Goal: Task Accomplishment & Management: Manage account settings

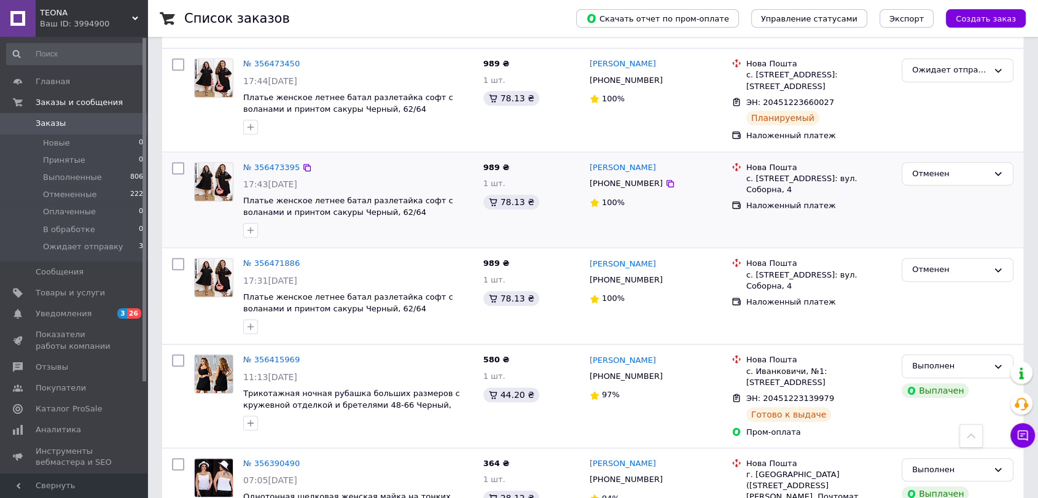
scroll to position [545, 0]
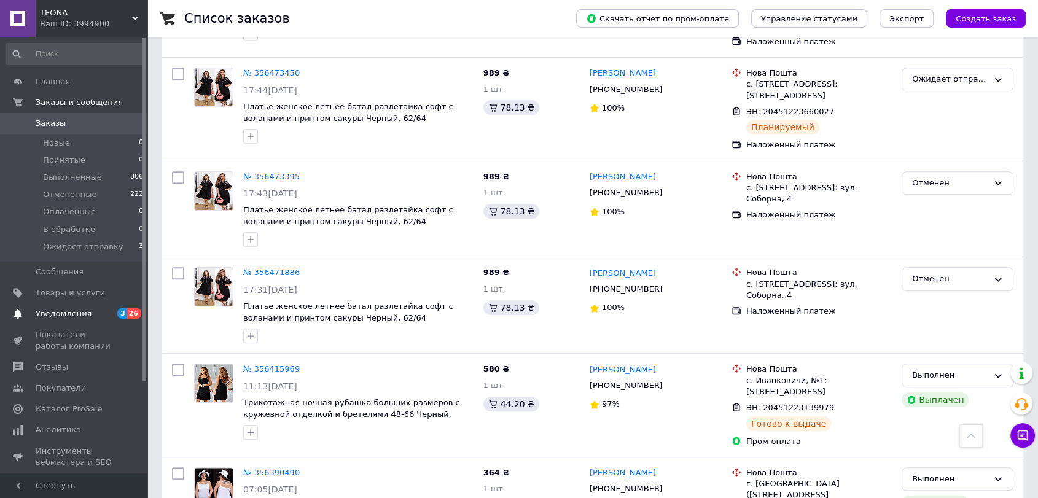
click at [44, 310] on span "Уведомления" at bounding box center [64, 313] width 56 height 11
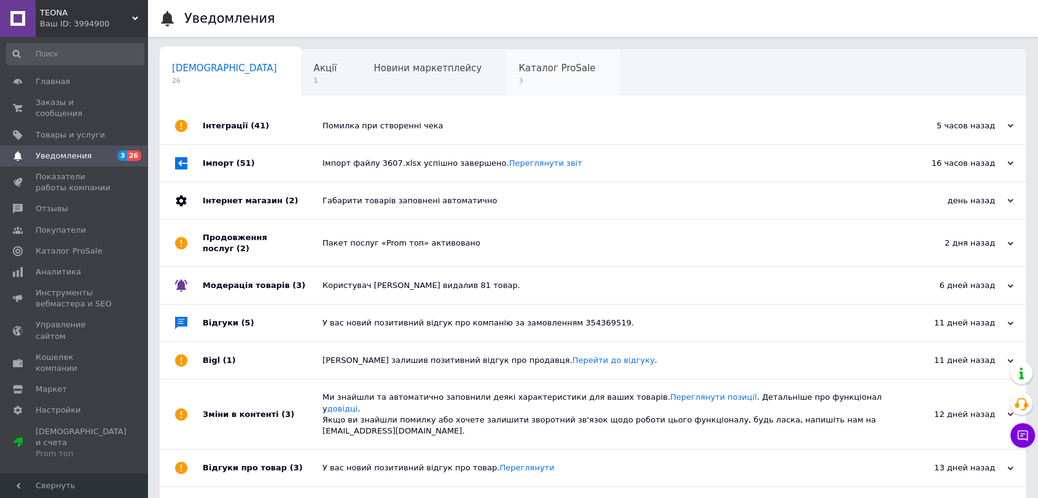
click at [506, 51] on div "Каталог ProSale 3" at bounding box center [563, 73] width 114 height 47
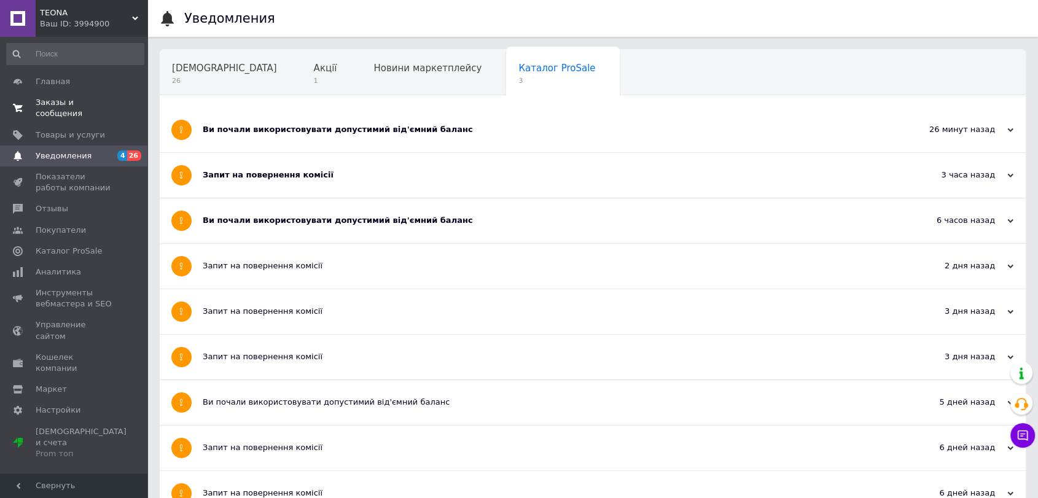
click at [27, 102] on span at bounding box center [18, 108] width 36 height 22
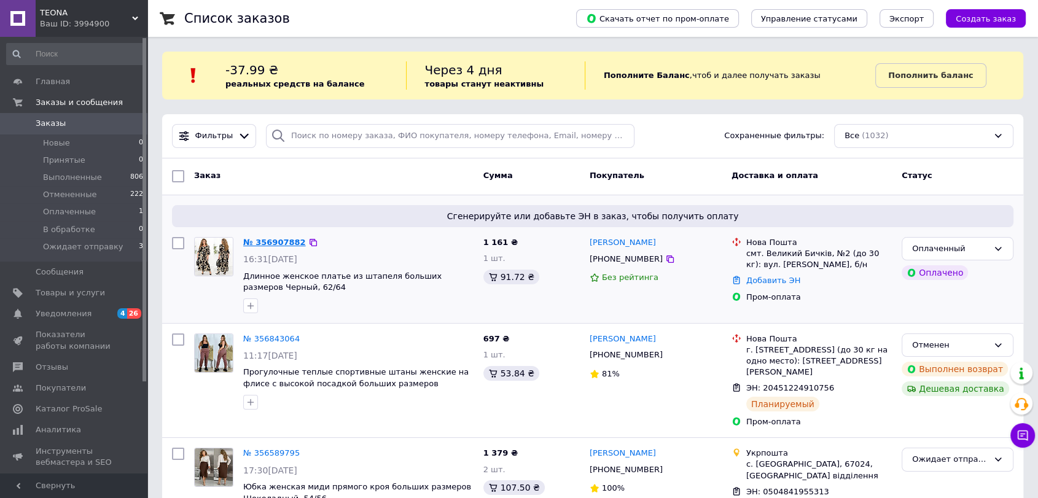
click at [265, 243] on link "№ 356907882" at bounding box center [274, 242] width 63 height 9
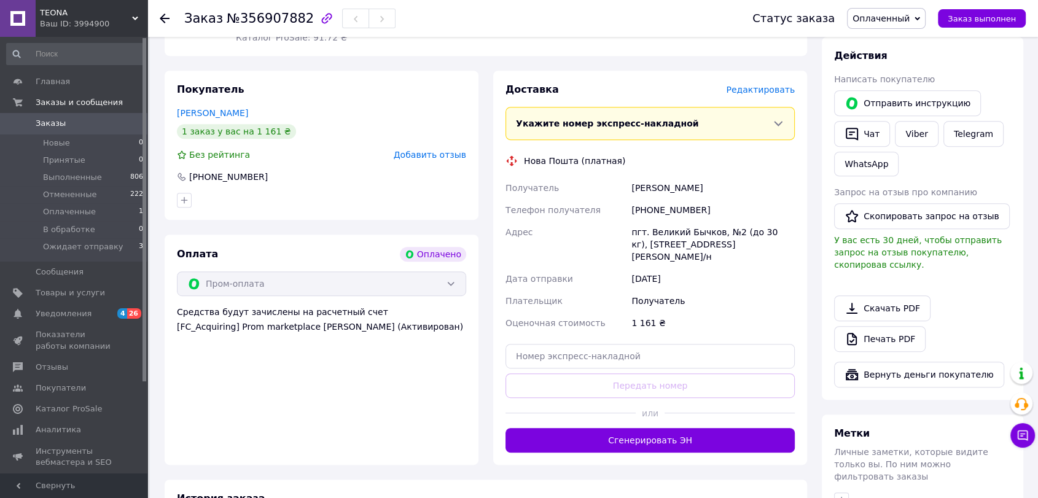
scroll to position [545, 0]
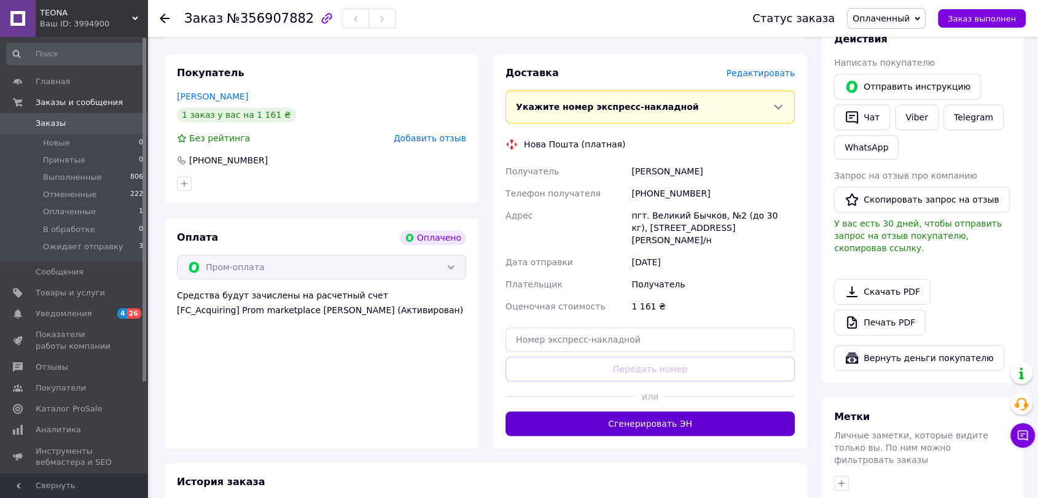
click at [708, 412] on button "Сгенерировать ЭН" at bounding box center [650, 424] width 289 height 25
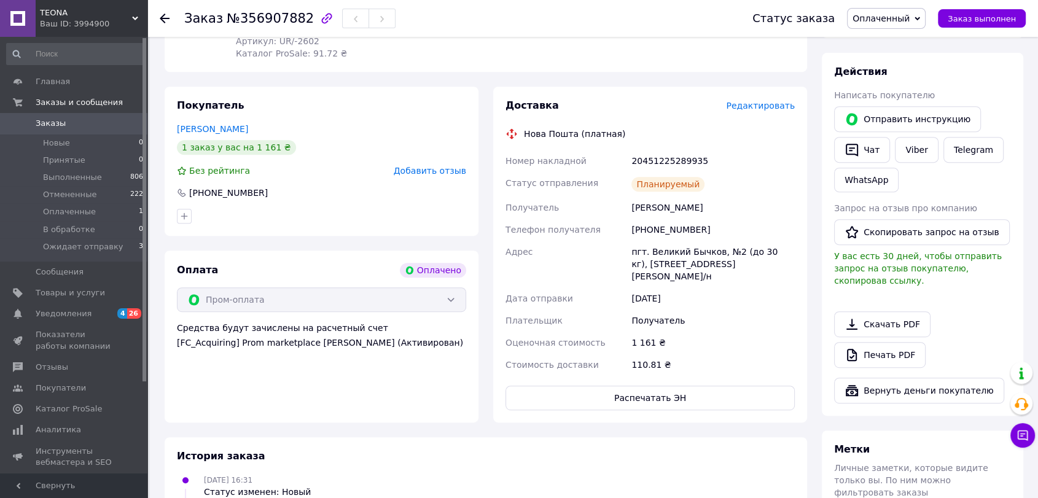
scroll to position [341, 0]
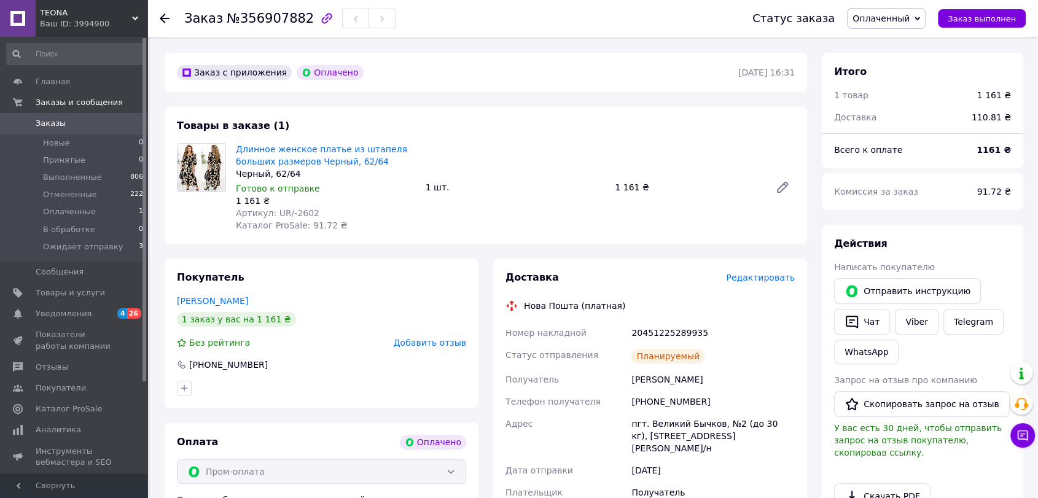
click at [920, 16] on span "Оплаченный" at bounding box center [886, 18] width 79 height 21
click at [924, 121] on li "Ожидает отправку" at bounding box center [894, 117] width 93 height 18
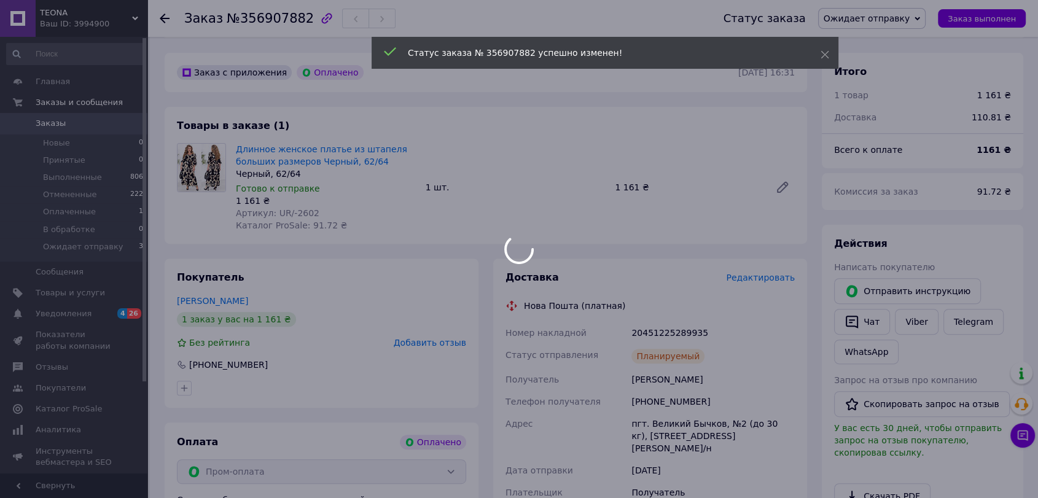
scroll to position [23, 0]
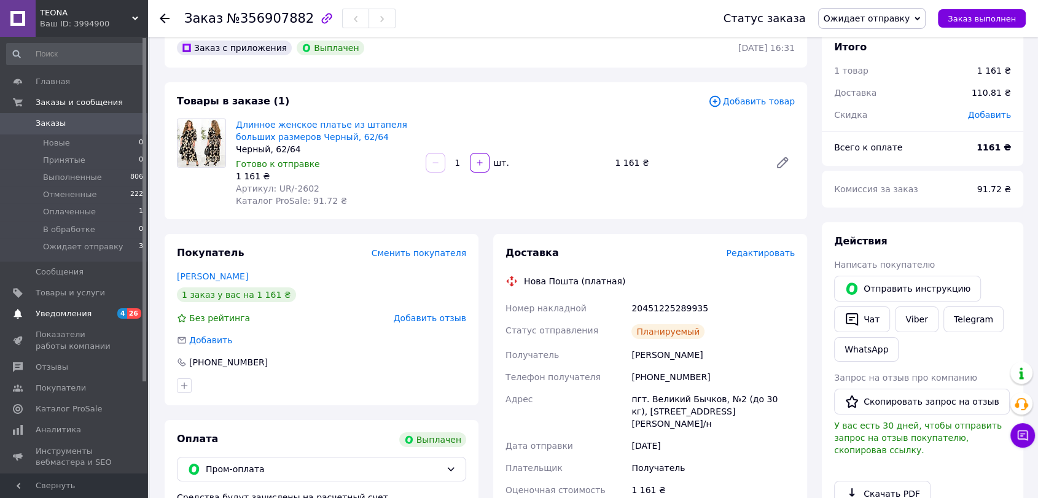
click at [68, 311] on span "Уведомления" at bounding box center [64, 313] width 56 height 11
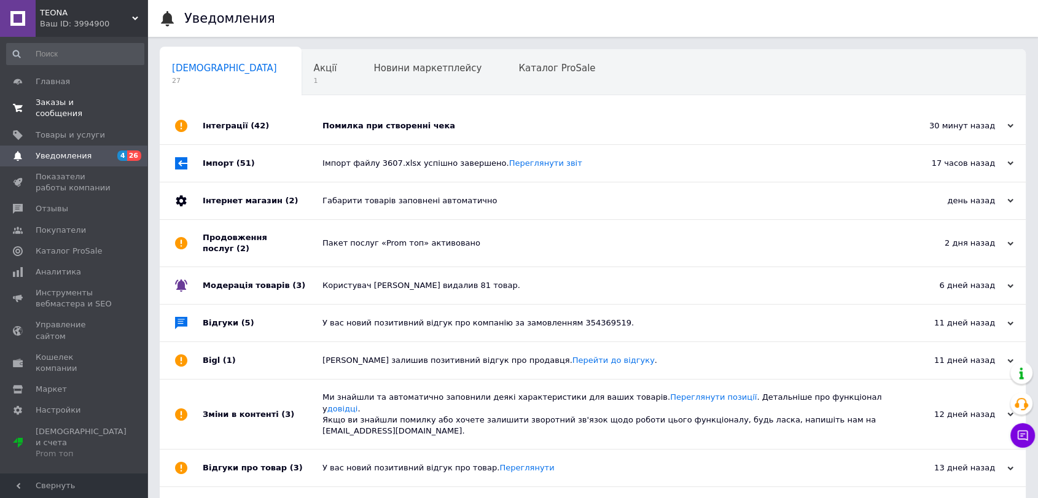
click at [93, 100] on span "Заказы и сообщения" at bounding box center [75, 108] width 78 height 22
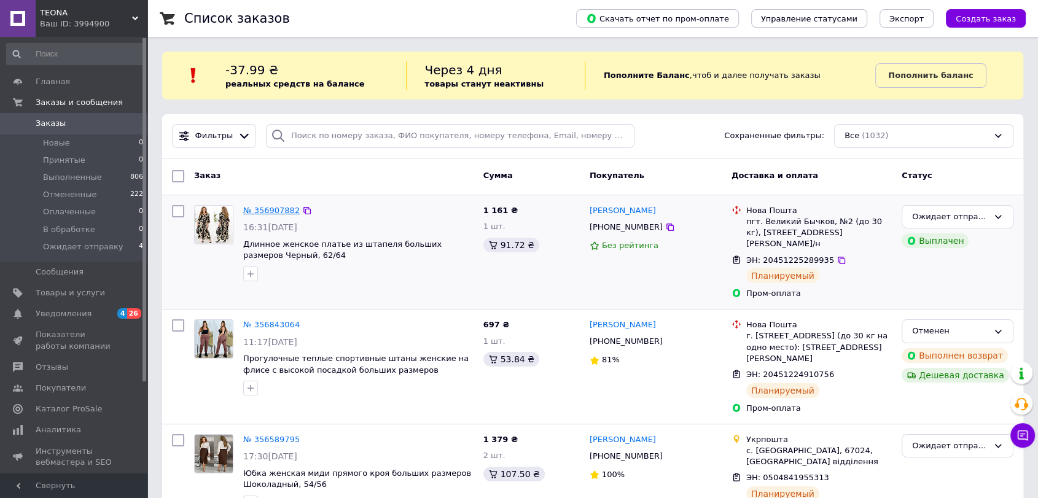
click at [270, 208] on link "№ 356907882" at bounding box center [271, 210] width 57 height 9
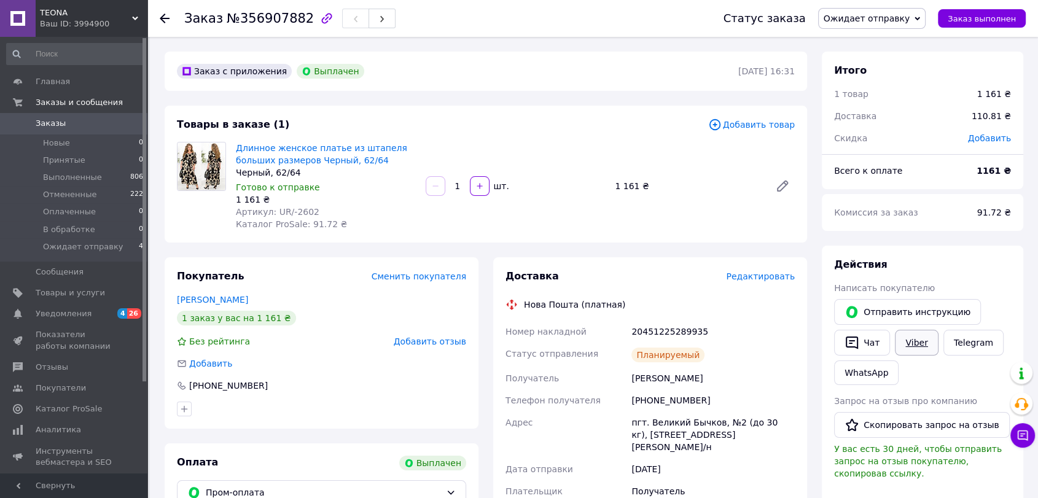
click at [920, 342] on link "Viber" at bounding box center [916, 343] width 43 height 26
drag, startPoint x: 294, startPoint y: 19, endPoint x: 235, endPoint y: 18, distance: 59.6
click at [235, 18] on span "№356907882" at bounding box center [270, 18] width 87 height 15
copy span "356907882"
click at [54, 314] on span "Уведомления" at bounding box center [64, 313] width 56 height 11
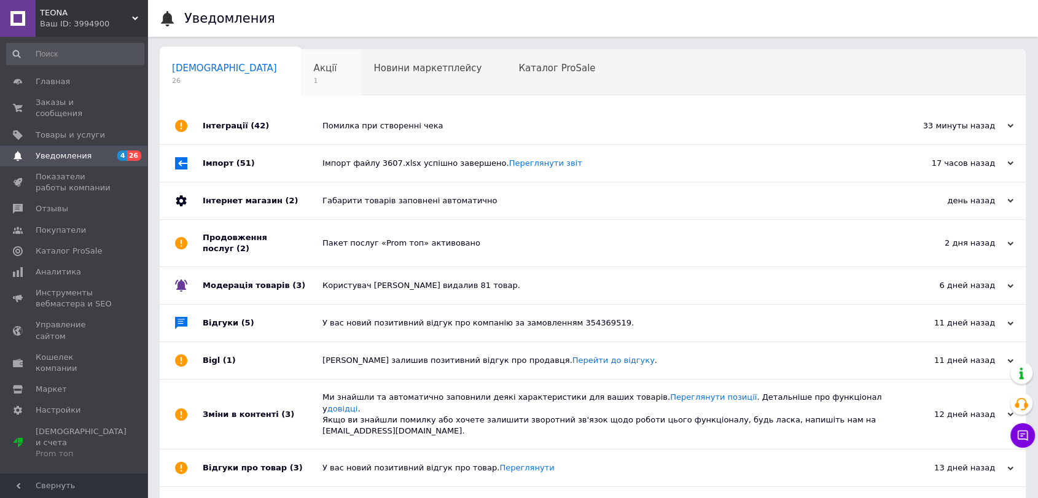
click at [302, 84] on div "Акції 1" at bounding box center [332, 73] width 60 height 47
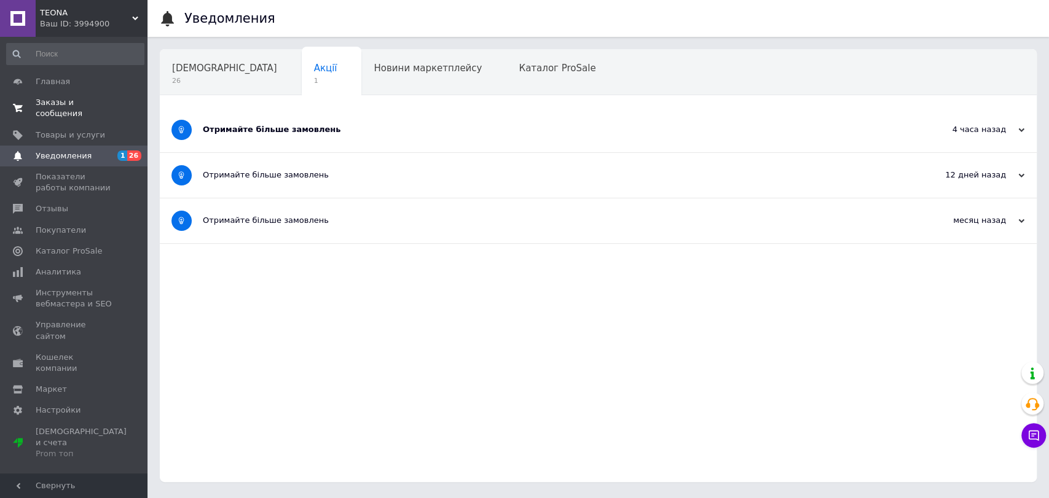
click at [128, 92] on link "Заказы и сообщения 0 0" at bounding box center [75, 108] width 151 height 32
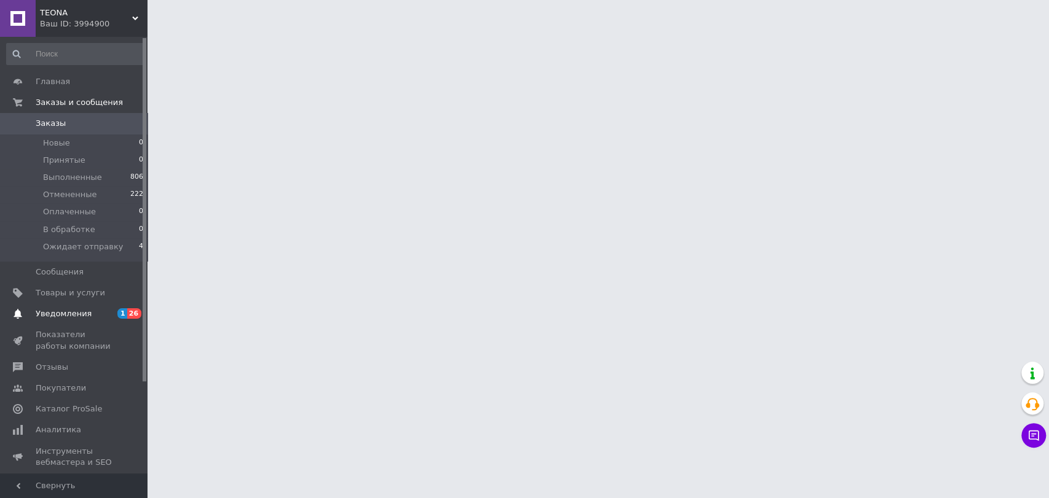
click at [73, 314] on span "Уведомления" at bounding box center [64, 313] width 56 height 11
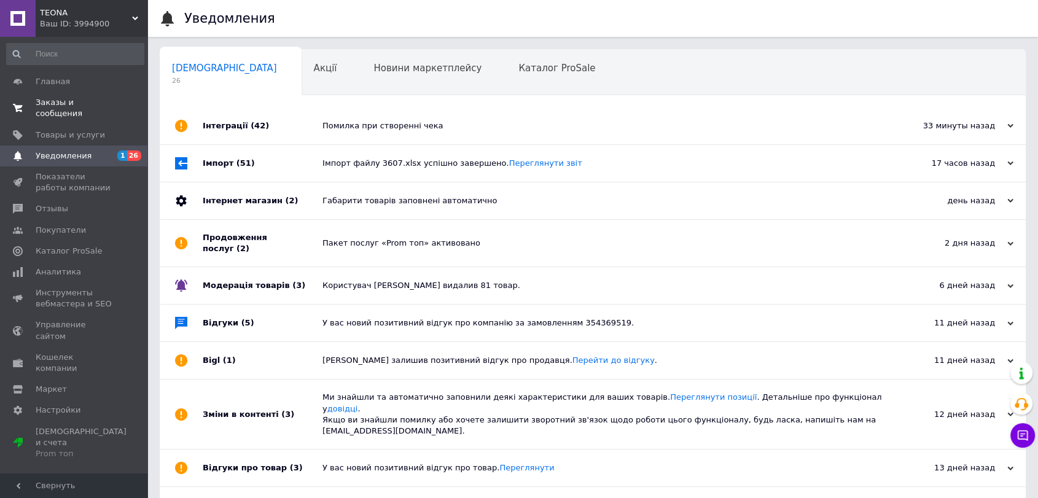
click at [85, 108] on span "Заказы и сообщения" at bounding box center [75, 108] width 78 height 22
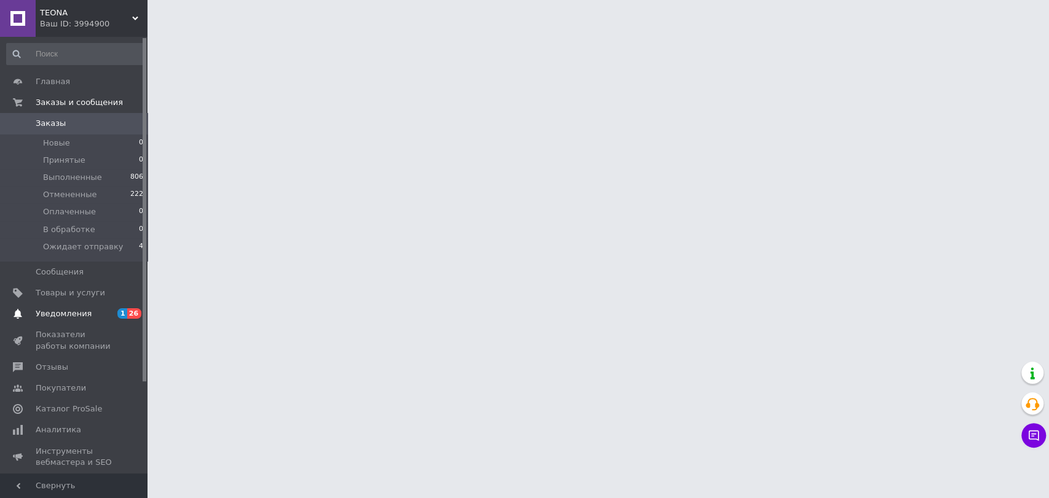
click at [71, 313] on span "Уведомления" at bounding box center [64, 313] width 56 height 11
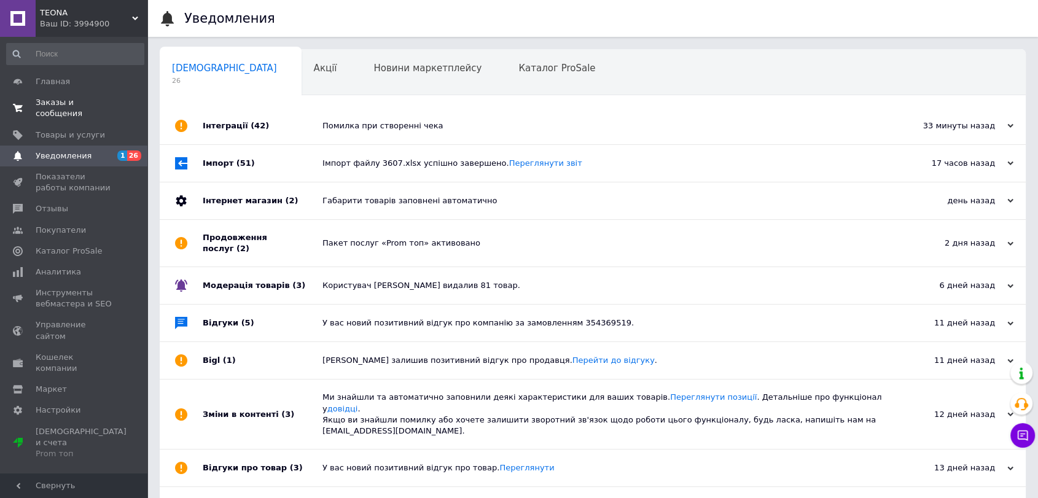
click at [73, 109] on link "Заказы и сообщения 0 0" at bounding box center [75, 108] width 151 height 32
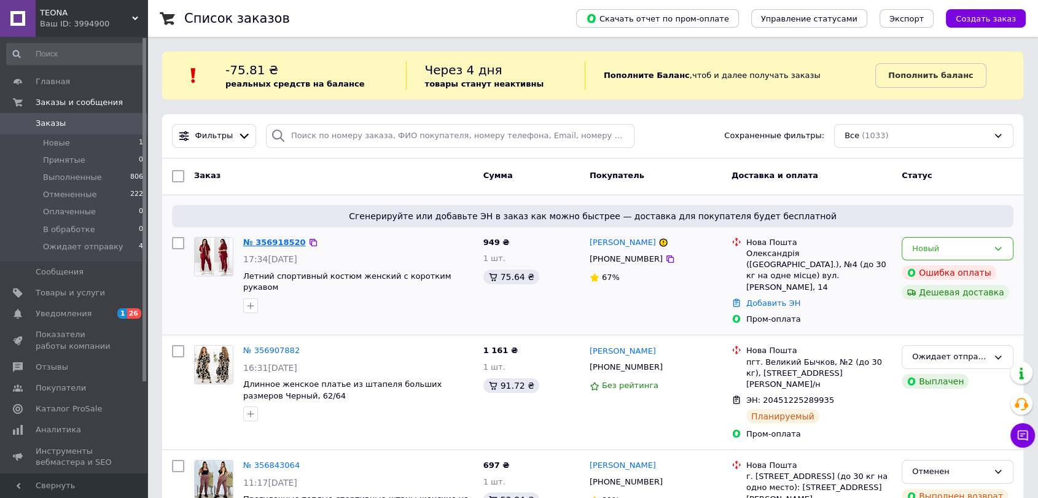
click at [274, 239] on link "№ 356918520" at bounding box center [274, 242] width 63 height 9
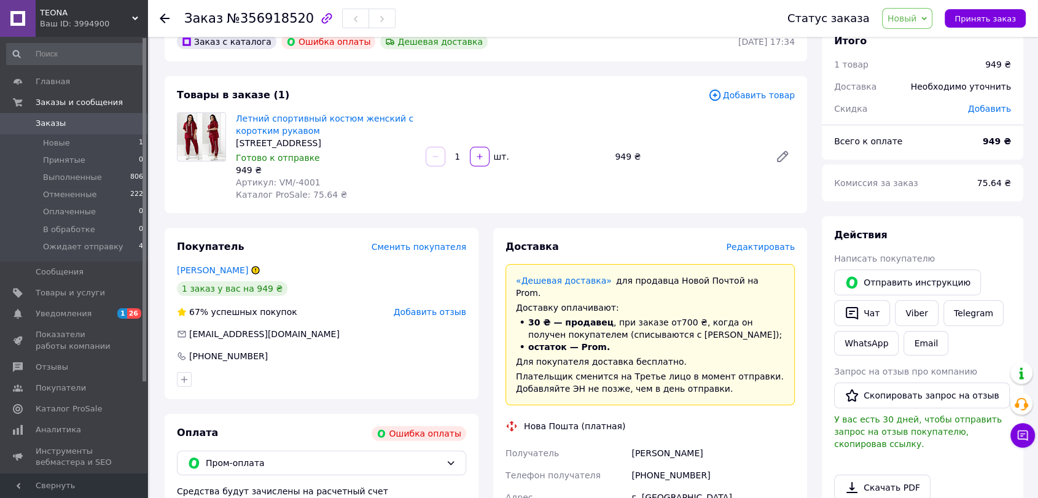
scroll to position [136, 0]
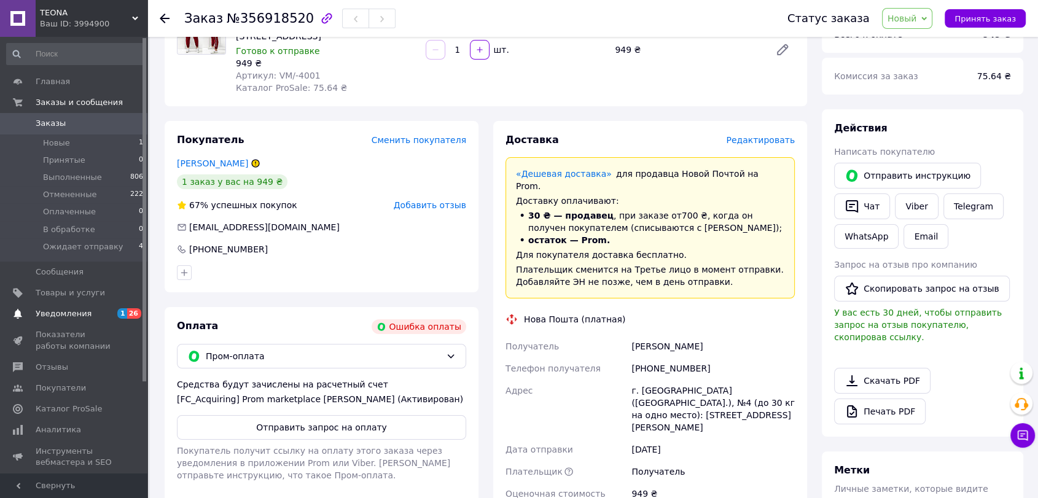
click at [36, 313] on span "Уведомления" at bounding box center [64, 313] width 56 height 11
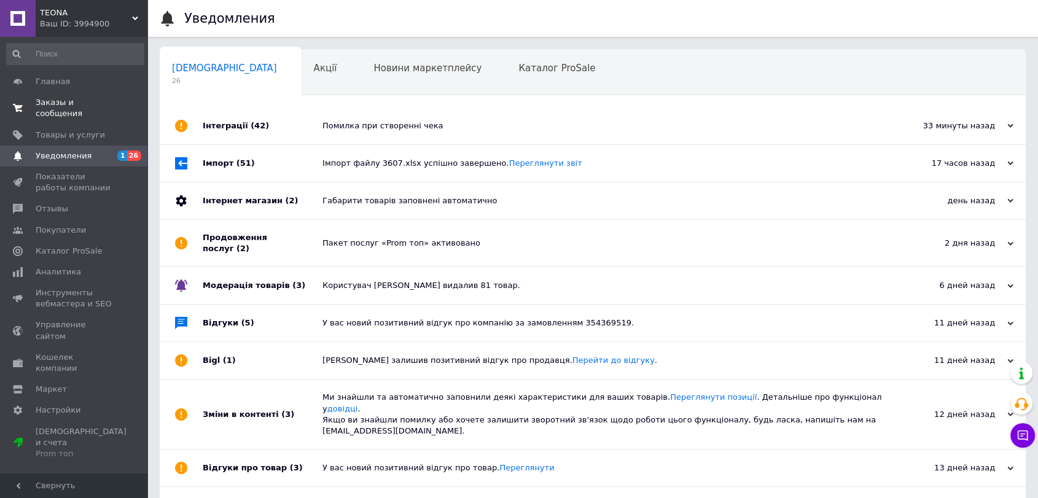
click at [122, 107] on span "0 0" at bounding box center [131, 108] width 34 height 22
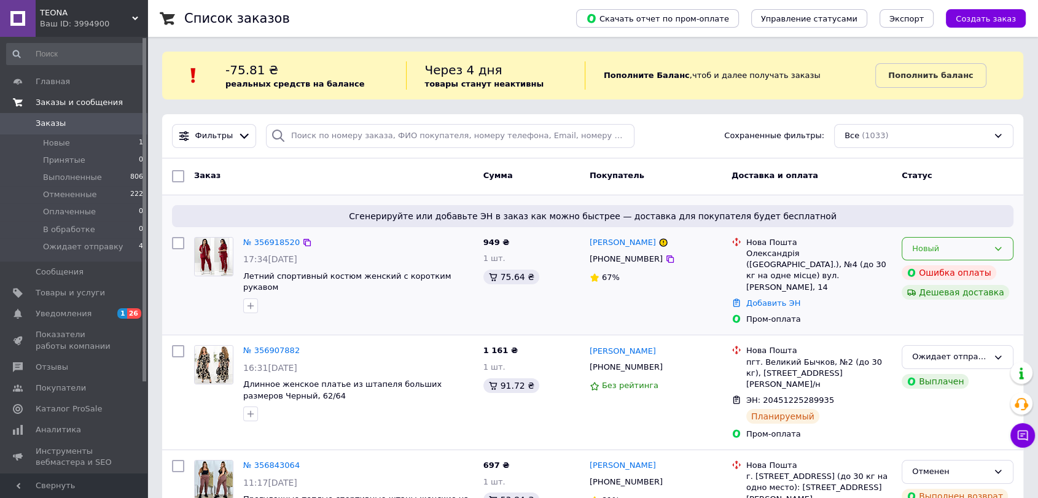
click at [1000, 249] on icon at bounding box center [998, 249] width 10 height 10
click at [271, 238] on link "№ 356918520" at bounding box center [271, 242] width 57 height 9
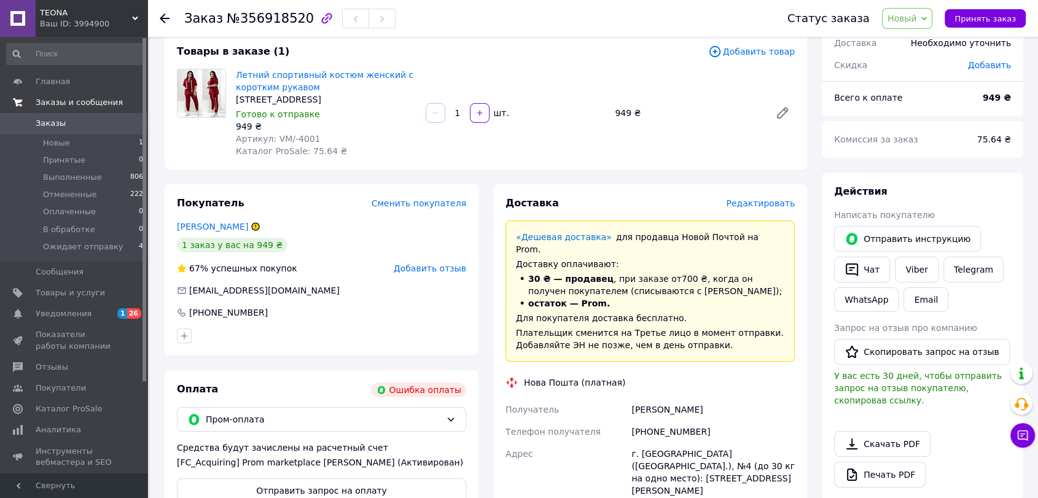
scroll to position [68, 0]
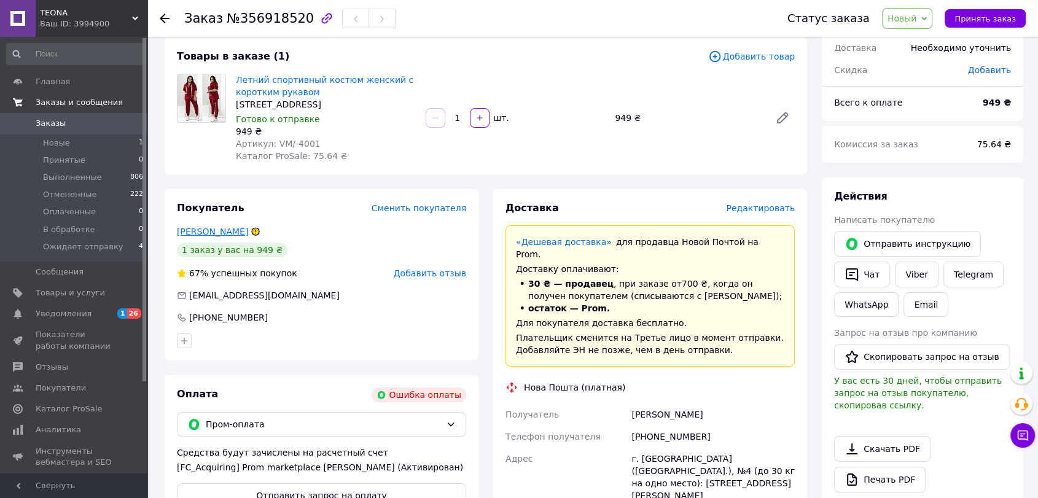
click at [216, 233] on link "[PERSON_NAME]" at bounding box center [212, 232] width 71 height 10
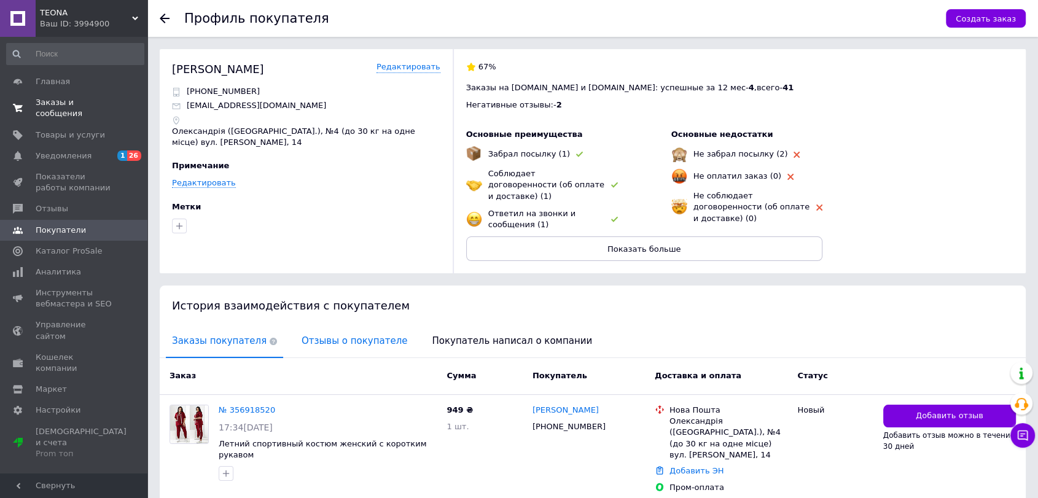
click at [313, 337] on span "Отзывы о покупателе" at bounding box center [354, 341] width 118 height 31
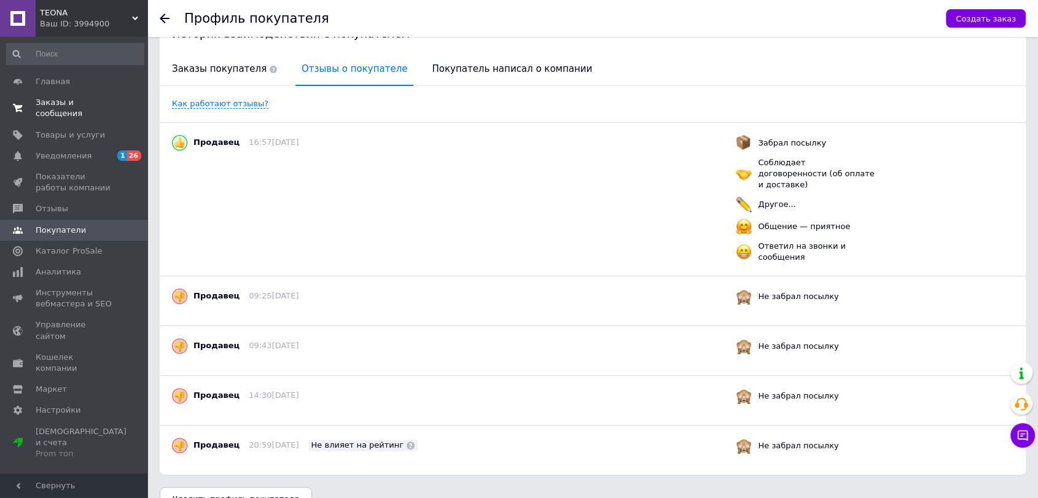
scroll to position [273, 0]
click at [168, 21] on icon at bounding box center [165, 19] width 10 height 10
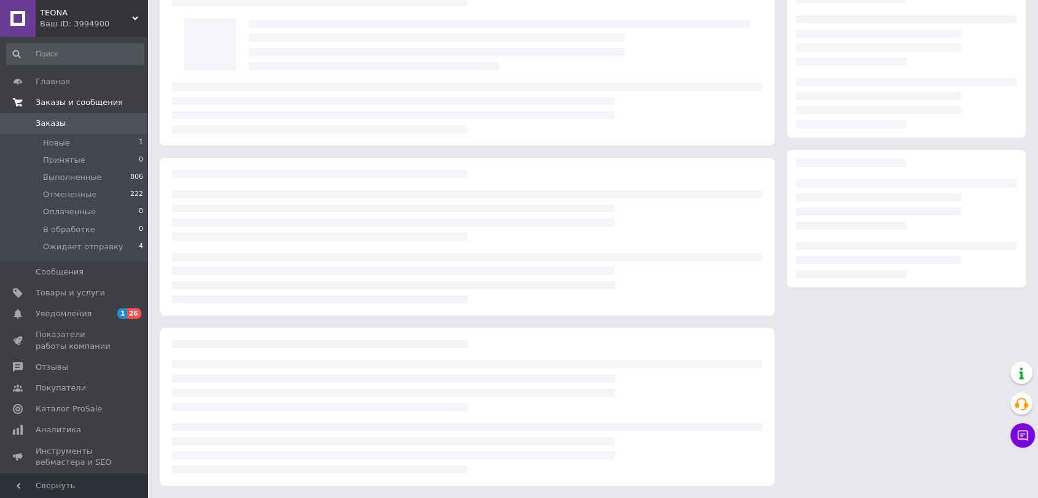
scroll to position [63, 0]
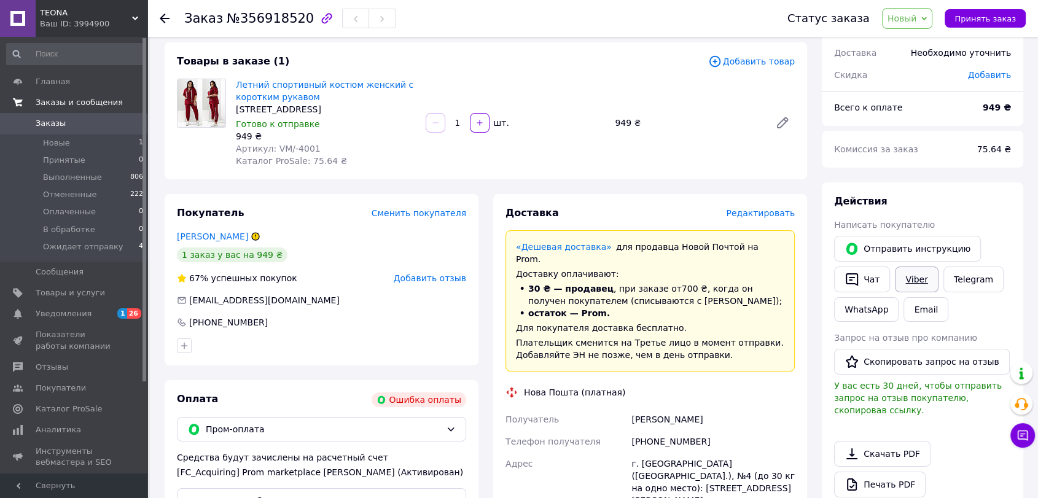
click at [906, 277] on link "Viber" at bounding box center [916, 280] width 43 height 26
drag, startPoint x: 235, startPoint y: 18, endPoint x: 287, endPoint y: 31, distance: 53.6
click at [287, 31] on div "Заказ №356918520" at bounding box center [473, 18] width 579 height 37
copy span "356918520"
click at [101, 308] on span "Уведомления" at bounding box center [75, 313] width 78 height 11
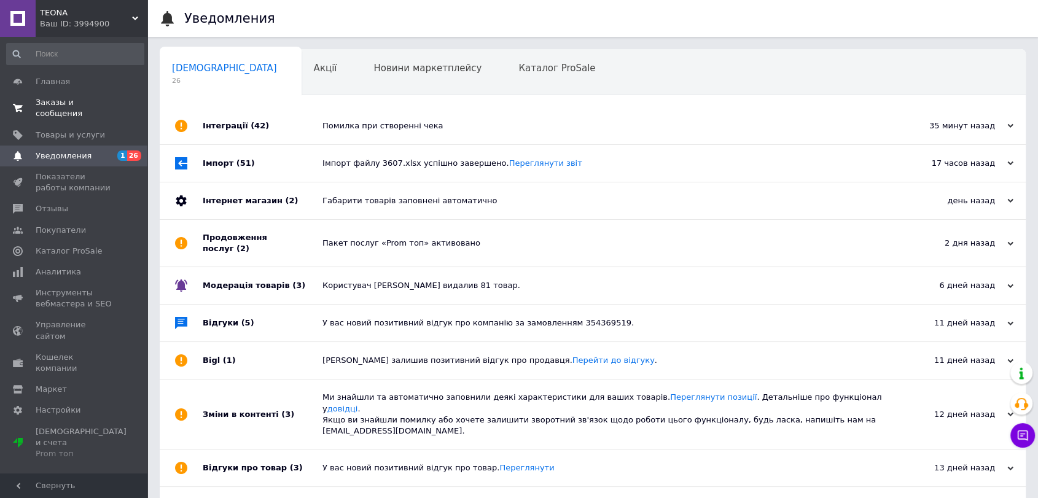
click at [125, 102] on span "0 0" at bounding box center [131, 108] width 34 height 22
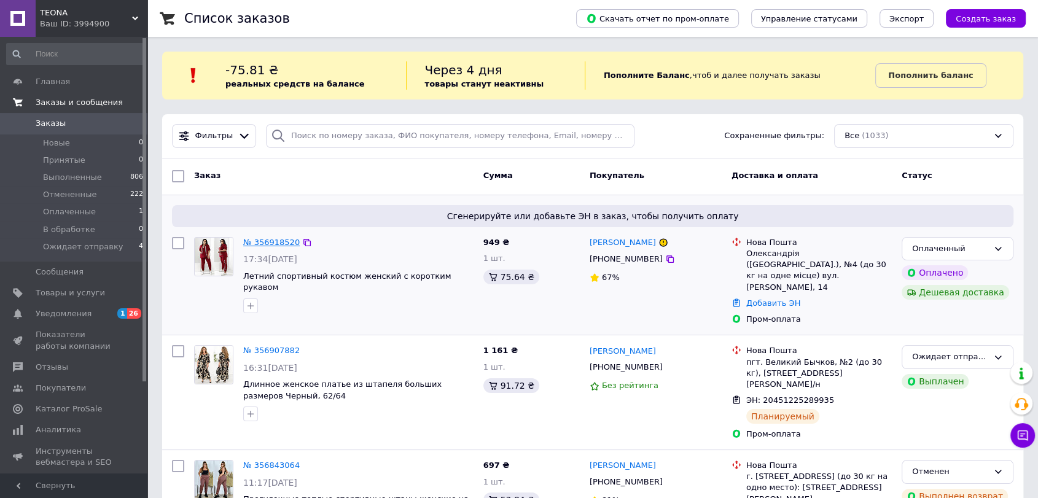
click at [275, 244] on link "№ 356918520" at bounding box center [271, 242] width 57 height 9
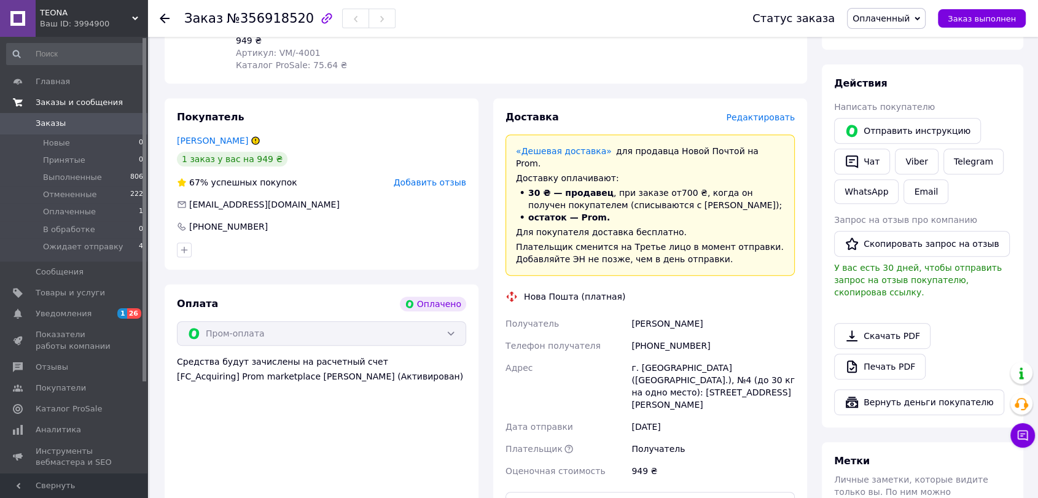
scroll to position [682, 0]
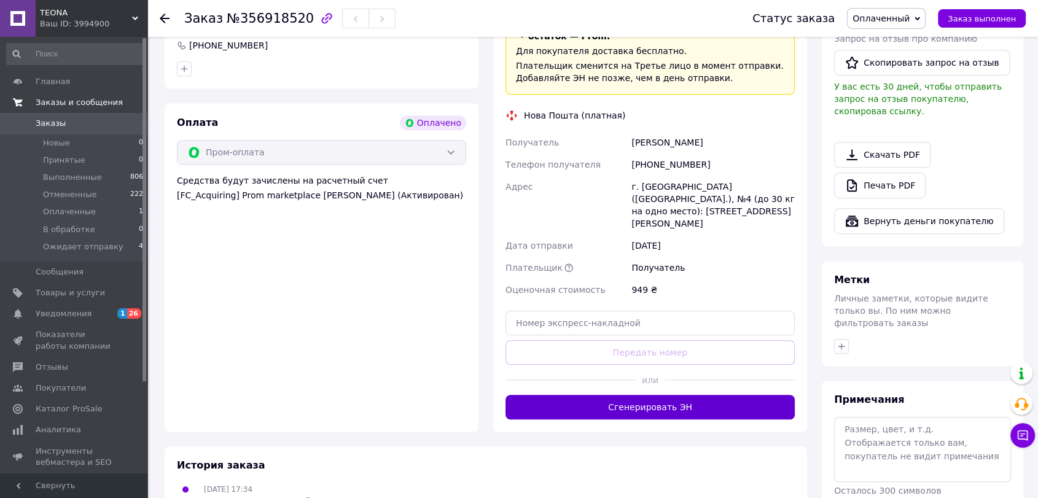
click at [668, 395] on button "Сгенерировать ЭН" at bounding box center [650, 407] width 289 height 25
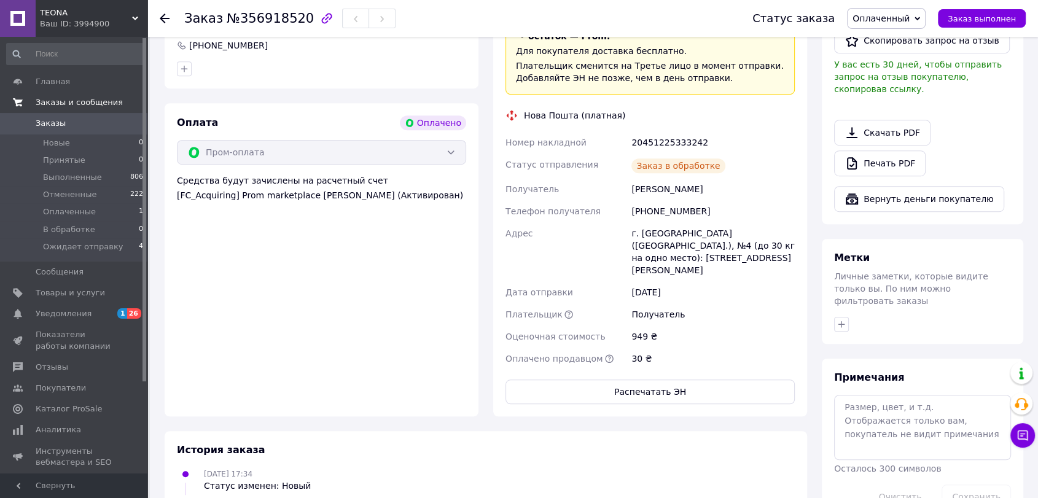
click at [906, 15] on span "Оплаченный" at bounding box center [881, 19] width 57 height 10
click at [908, 38] on li "Принят" at bounding box center [894, 43] width 93 height 18
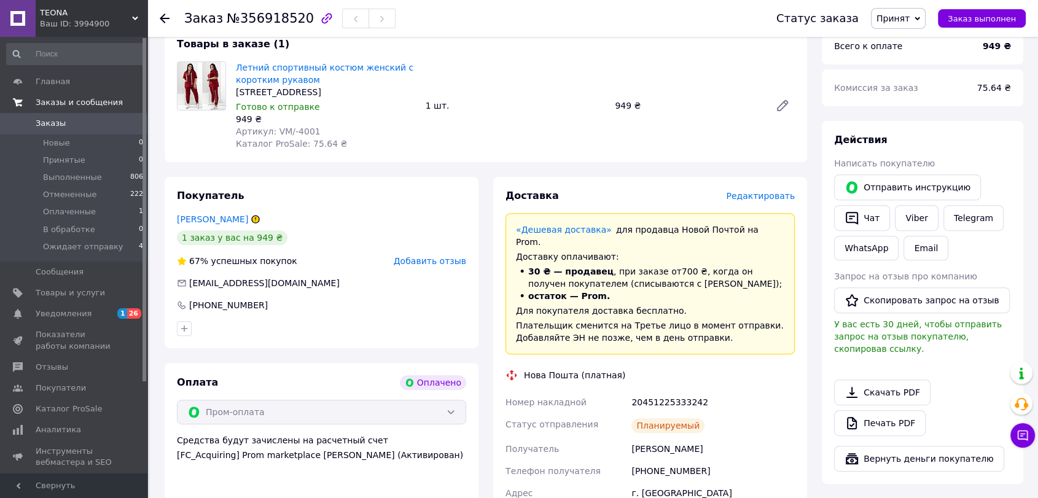
scroll to position [409, 0]
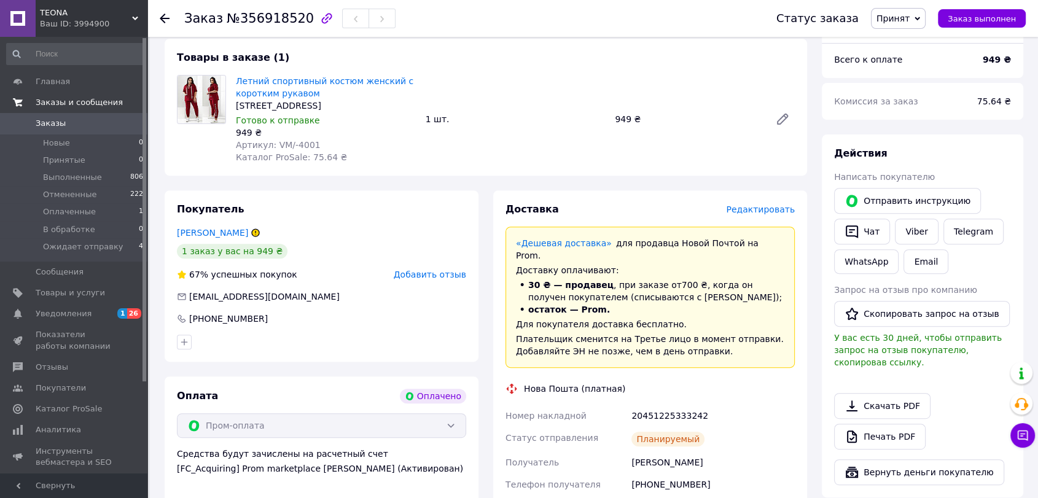
click at [920, 18] on icon at bounding box center [918, 19] width 6 height 4
click at [928, 118] on li "Ожидает отправку" at bounding box center [918, 117] width 93 height 18
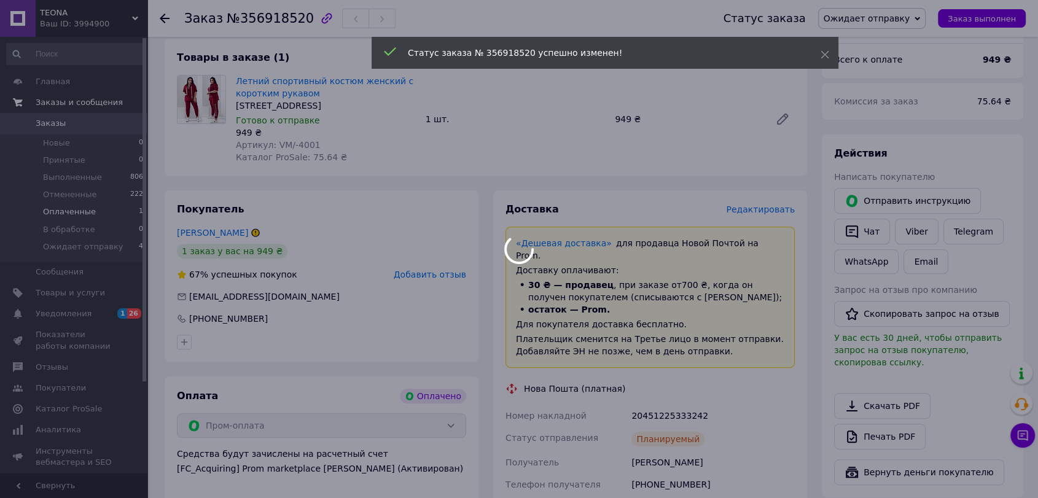
scroll to position [92, 0]
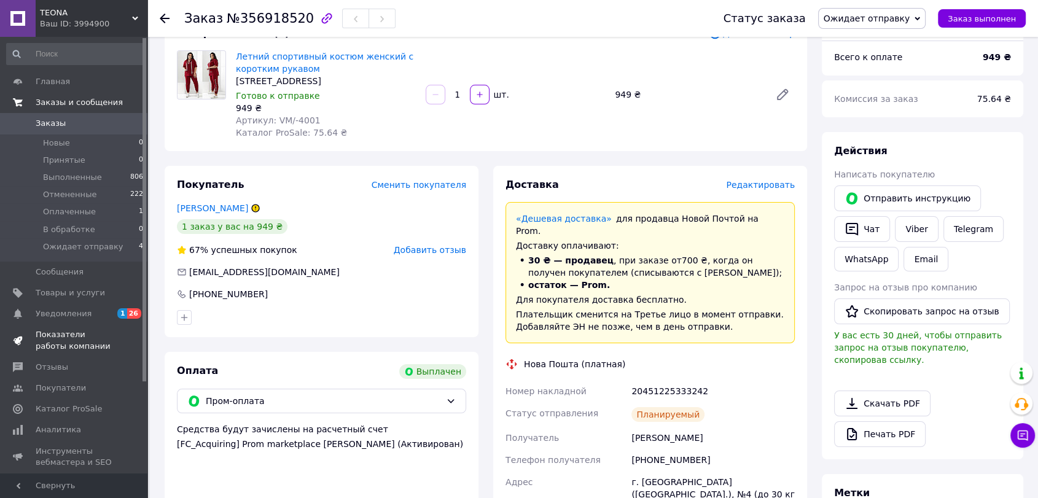
click at [68, 337] on span "Показатели работы компании" at bounding box center [75, 340] width 78 height 22
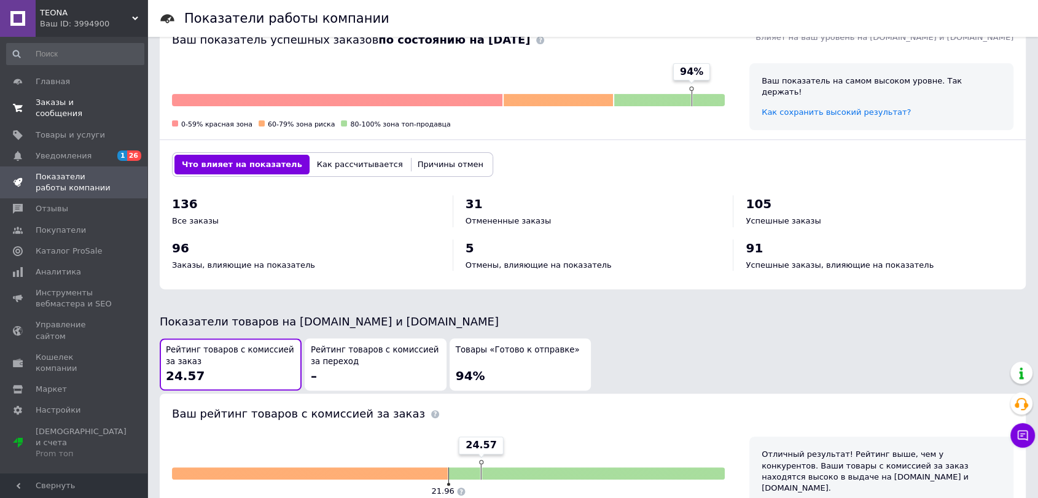
scroll to position [545, 0]
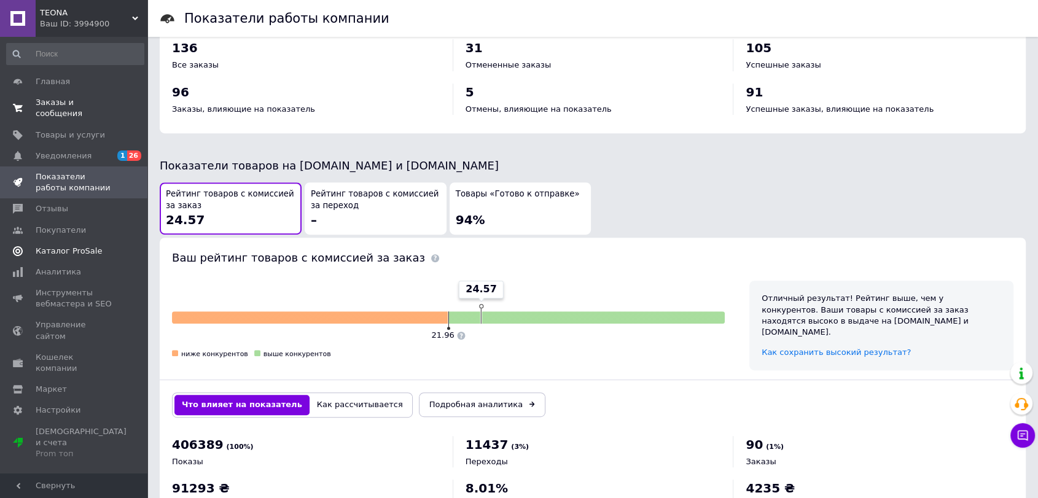
click at [78, 246] on span "Каталог ProSale" at bounding box center [69, 251] width 66 height 11
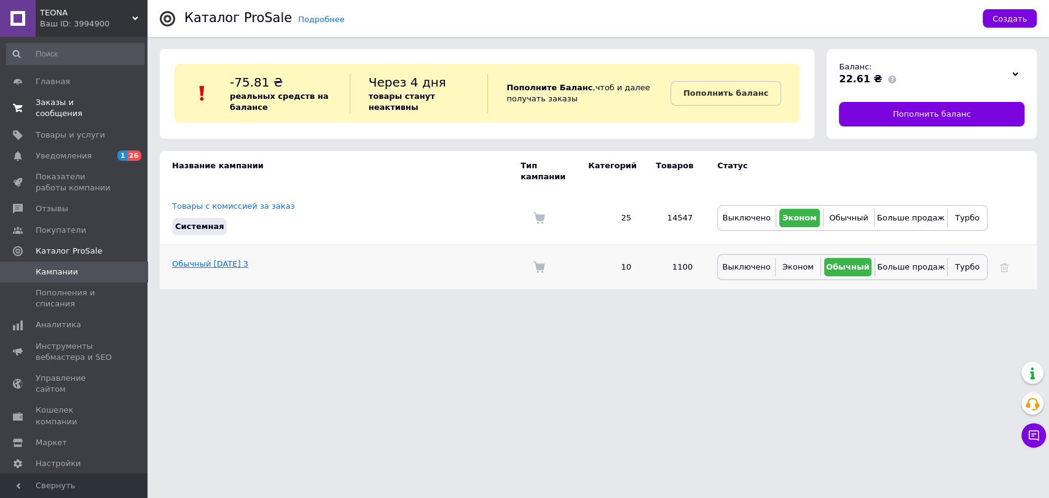
click at [204, 259] on link "Обычный [DATE] 3" at bounding box center [210, 263] width 76 height 9
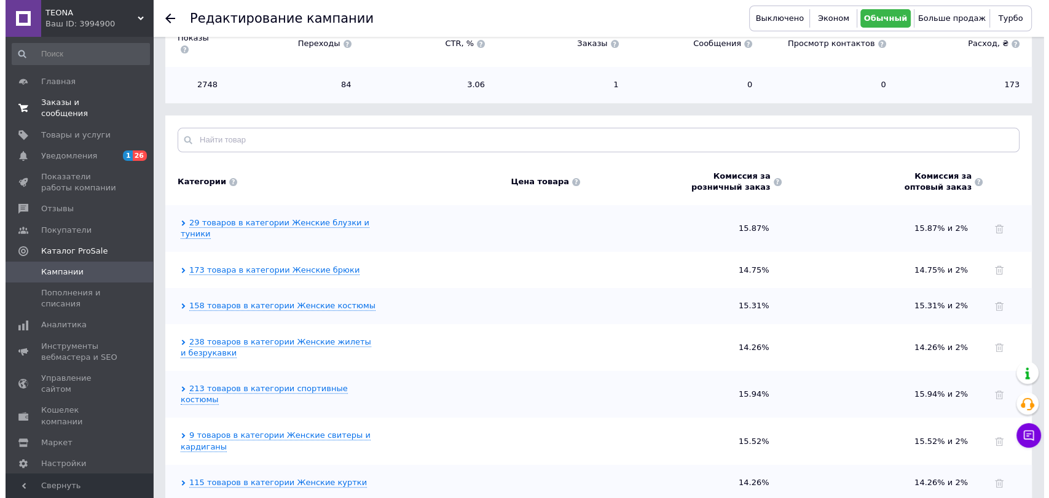
scroll to position [413, 0]
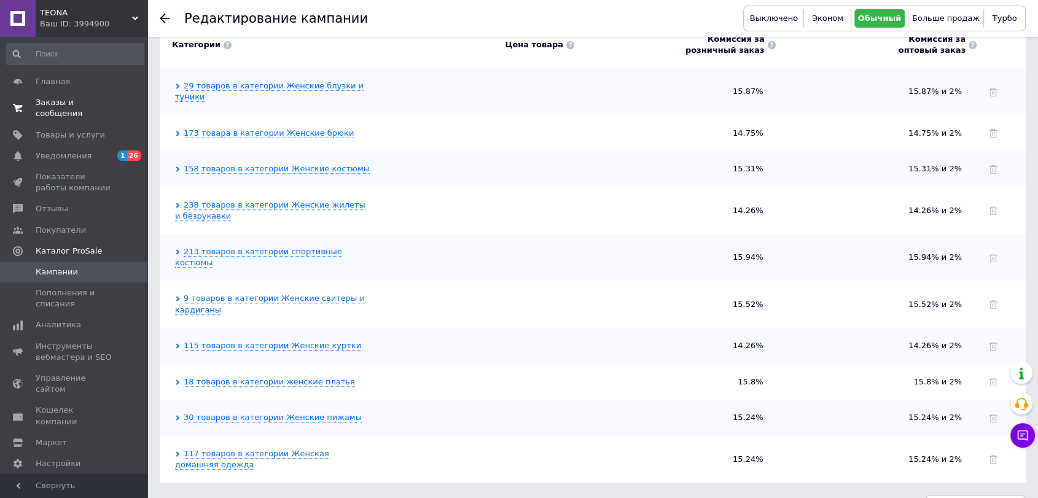
click at [1003, 498] on span "Удалить кампанию" at bounding box center [976, 504] width 80 height 9
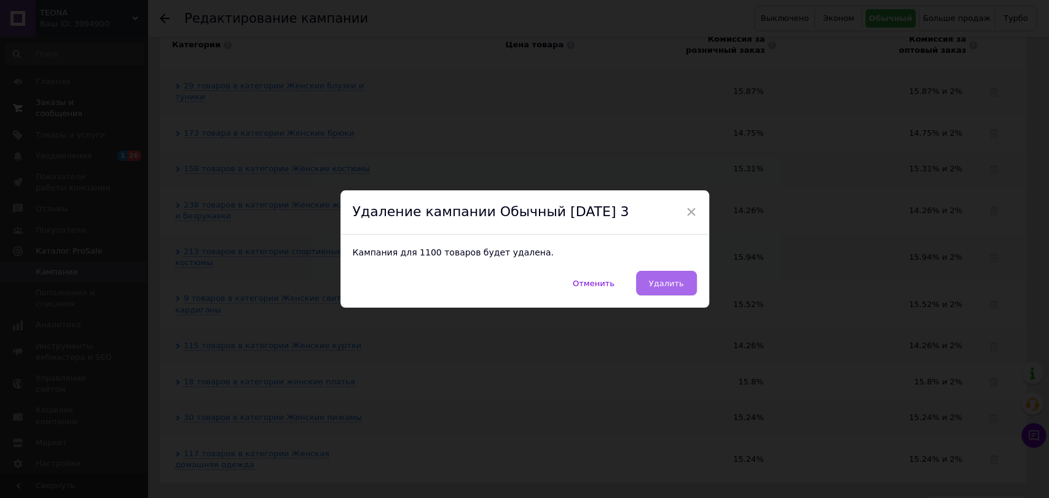
click at [671, 276] on button "Удалить" at bounding box center [666, 283] width 61 height 25
